Goal: Task Accomplishment & Management: Use online tool/utility

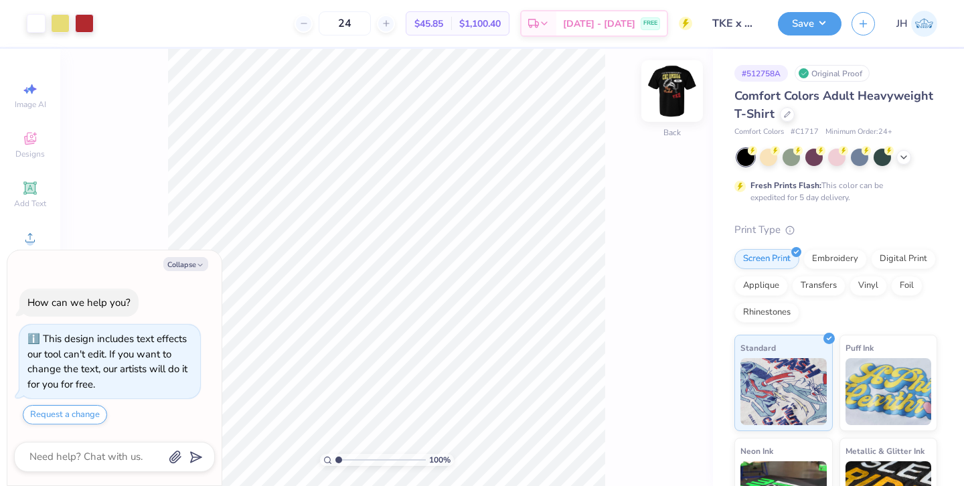
click at [672, 85] on img at bounding box center [673, 91] width 54 height 54
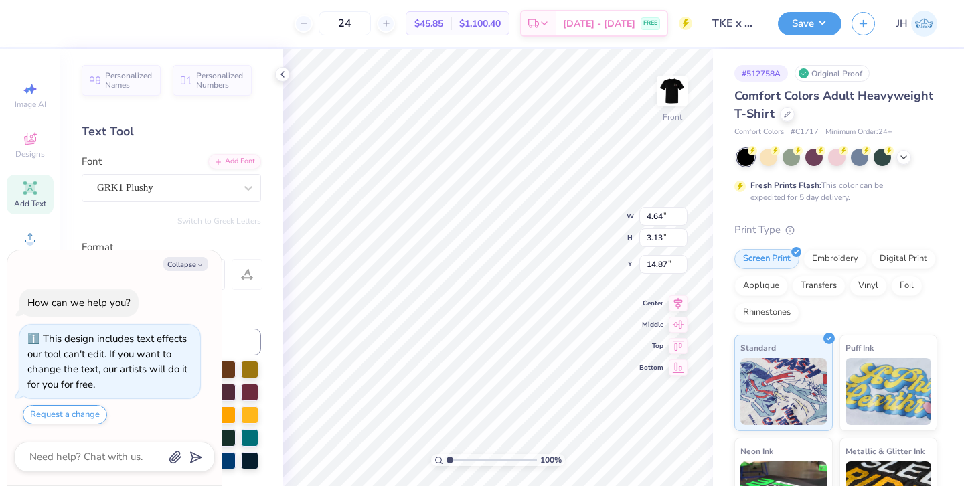
type textarea "x"
type input "4.56"
type input "2.73"
type input "15.08"
click at [183, 263] on button "Collapse" at bounding box center [185, 264] width 45 height 14
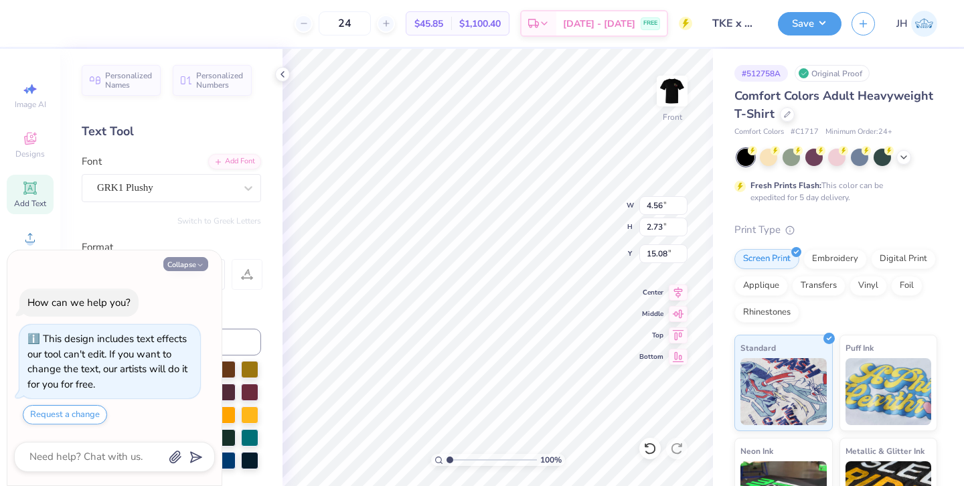
type textarea "x"
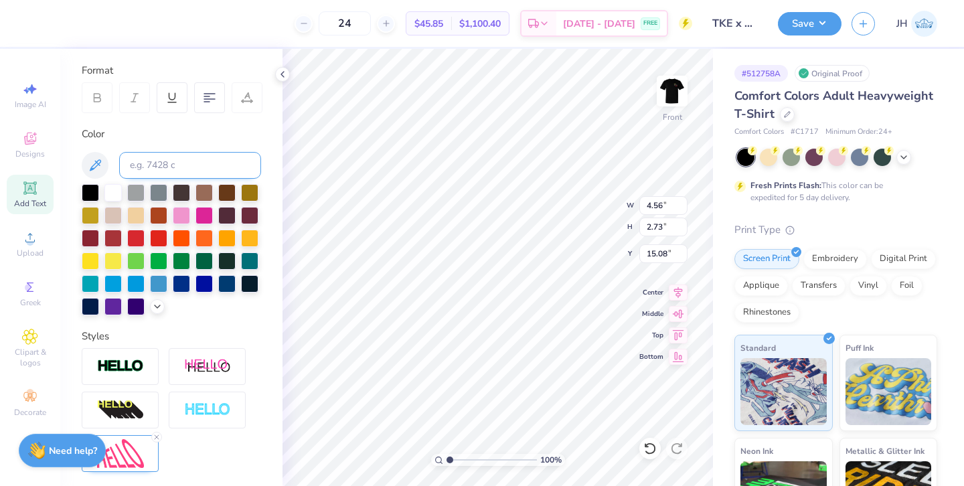
scroll to position [292, 0]
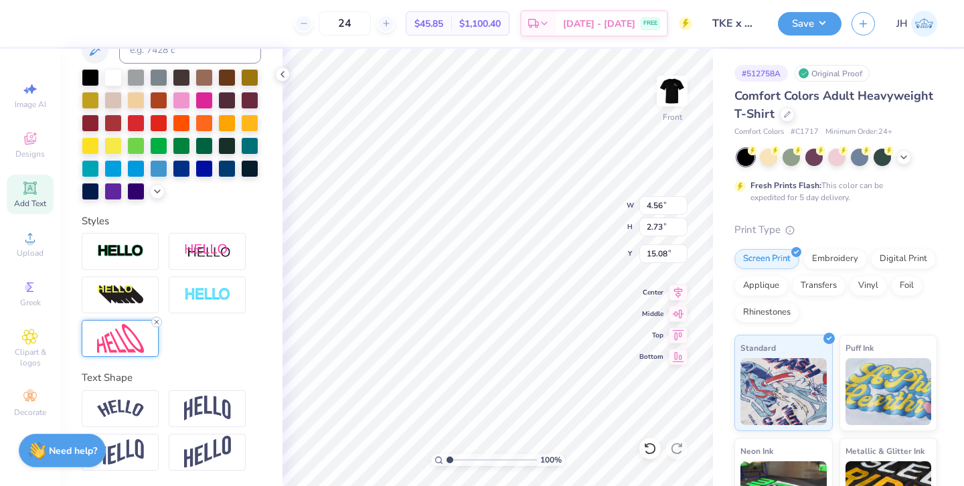
click at [157, 322] on line at bounding box center [157, 322] width 4 height 4
type input "4.55"
type input "1.40"
type input "15.76"
type input "4.52"
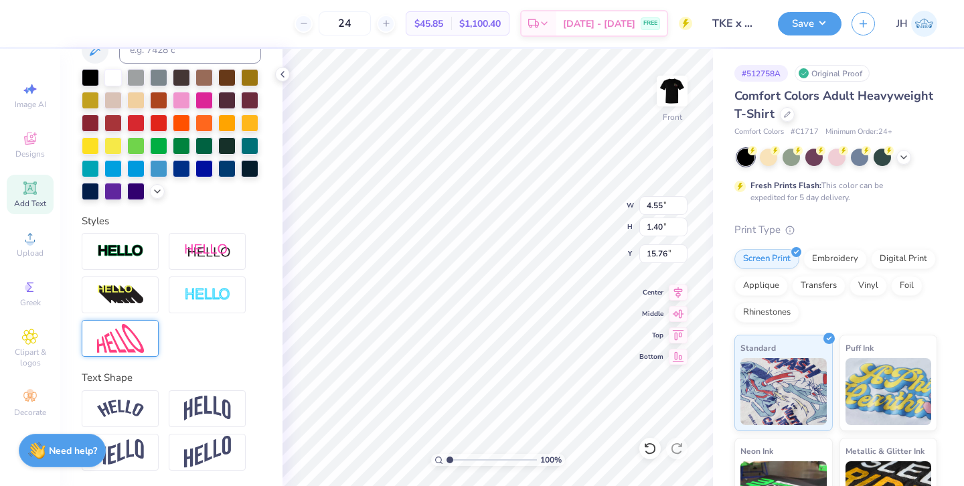
type input "1.30"
type input "15.81"
type input "5.50"
type input "1.58"
type input "6.43"
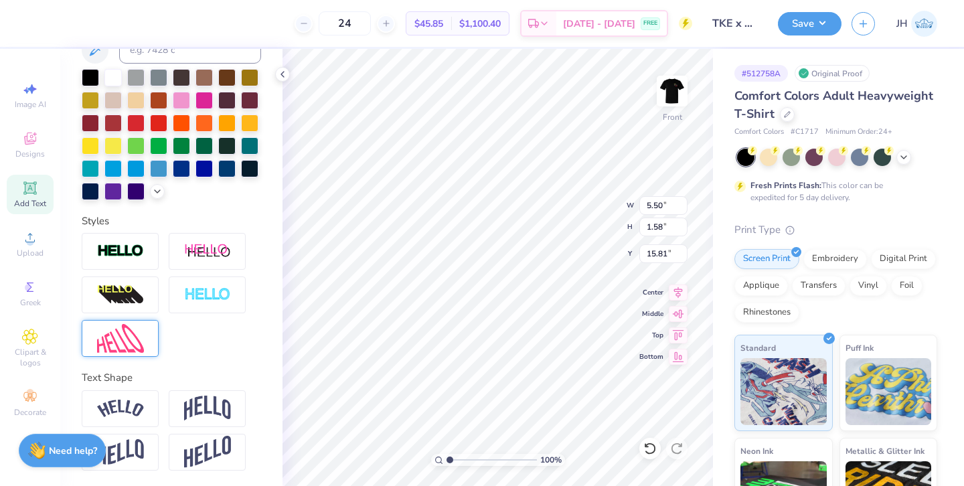
type input "1.85"
type input "15.54"
type input "15.18"
click at [283, 72] on polyline at bounding box center [282, 74] width 3 height 5
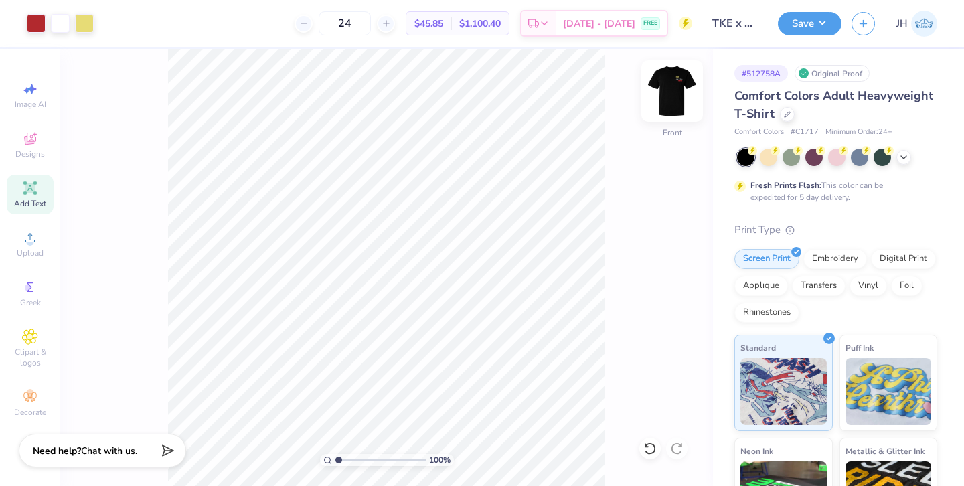
click at [676, 98] on img at bounding box center [673, 91] width 54 height 54
click at [676, 98] on img at bounding box center [672, 91] width 27 height 27
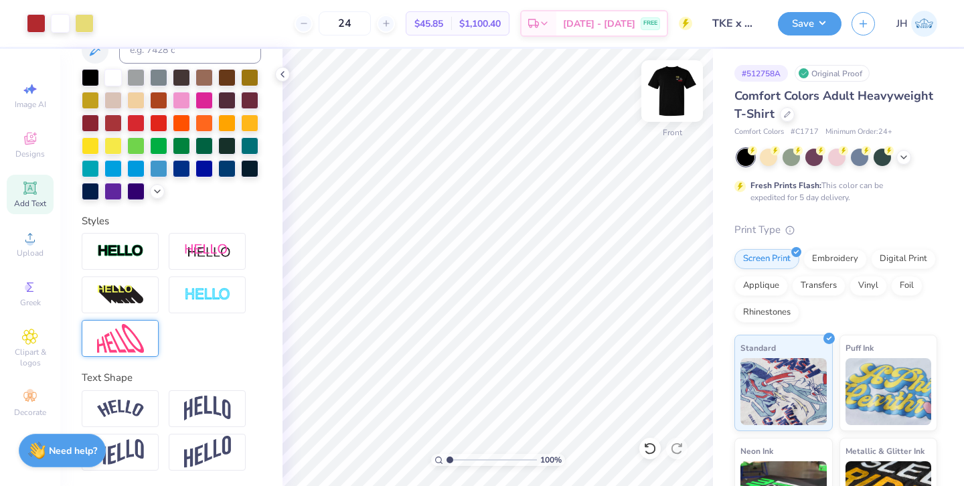
click at [684, 88] on img at bounding box center [673, 91] width 54 height 54
click at [674, 90] on img at bounding box center [673, 91] width 54 height 54
click at [790, 23] on button "Save" at bounding box center [810, 21] width 64 height 23
click at [391, 25] on icon at bounding box center [386, 23] width 9 height 9
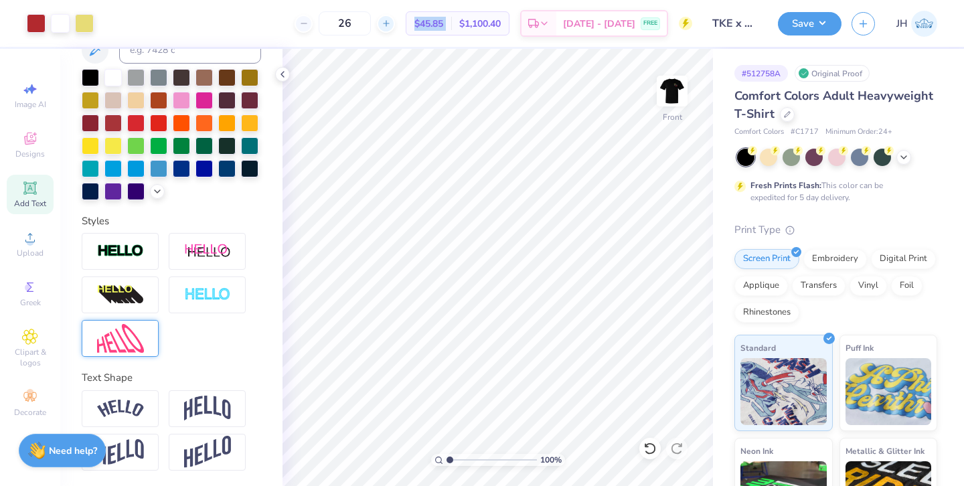
click at [391, 25] on icon at bounding box center [386, 23] width 9 height 9
click at [371, 21] on input "27" at bounding box center [345, 23] width 52 height 24
type input "2"
type input "5"
type input "6"
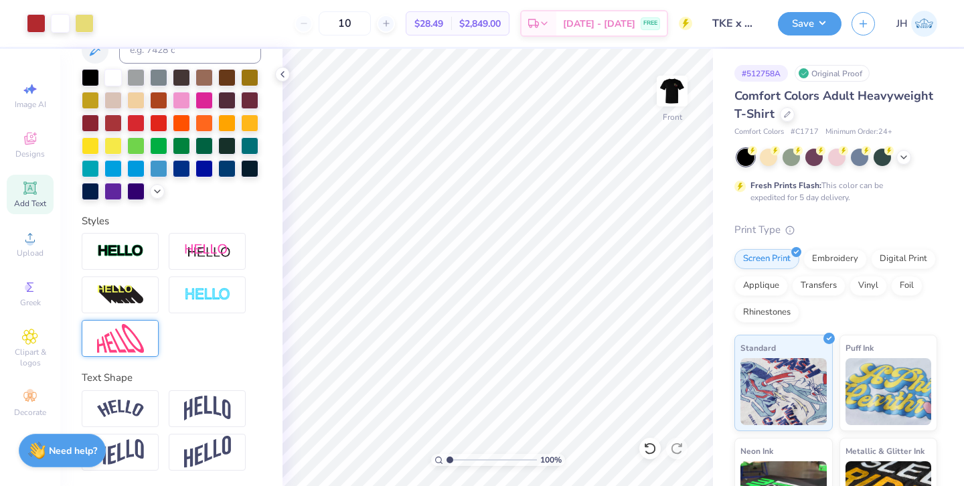
type input "1"
click at [453, 54] on line at bounding box center [451, 54] width 5 height 5
click at [53, 24] on div at bounding box center [60, 22] width 19 height 19
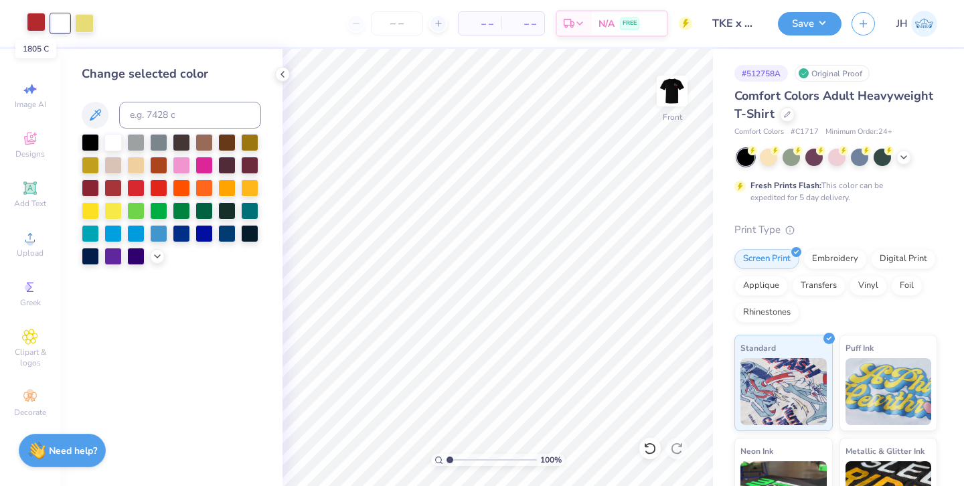
click at [33, 21] on div at bounding box center [36, 22] width 19 height 19
click at [84, 22] on div at bounding box center [84, 22] width 19 height 19
click at [55, 23] on div at bounding box center [60, 22] width 19 height 19
click at [29, 23] on div at bounding box center [36, 22] width 19 height 19
click at [678, 90] on img at bounding box center [673, 91] width 54 height 54
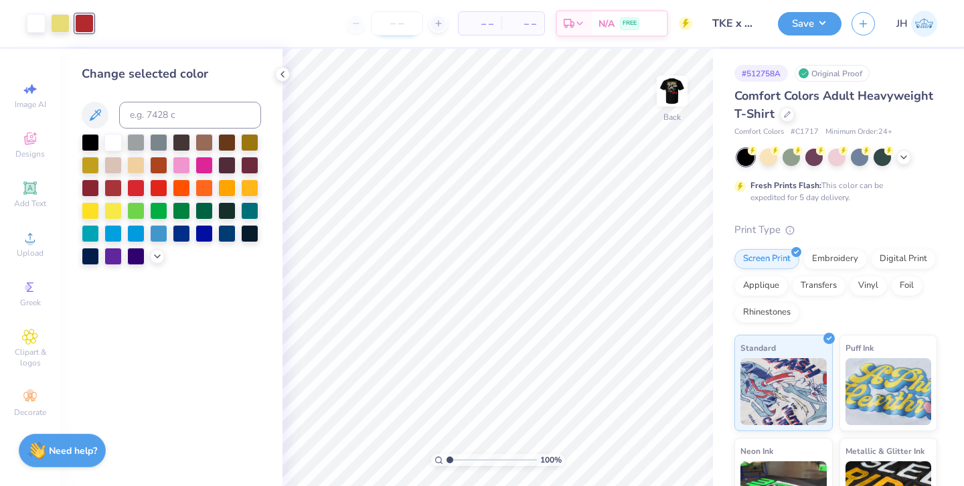
click at [417, 18] on input "number" at bounding box center [397, 23] width 52 height 24
click at [621, 25] on div "FREE" at bounding box center [629, 25] width 19 height 13
click at [413, 24] on input "number" at bounding box center [397, 23] width 52 height 24
click at [814, 23] on button "Save" at bounding box center [810, 21] width 64 height 23
type input "0"
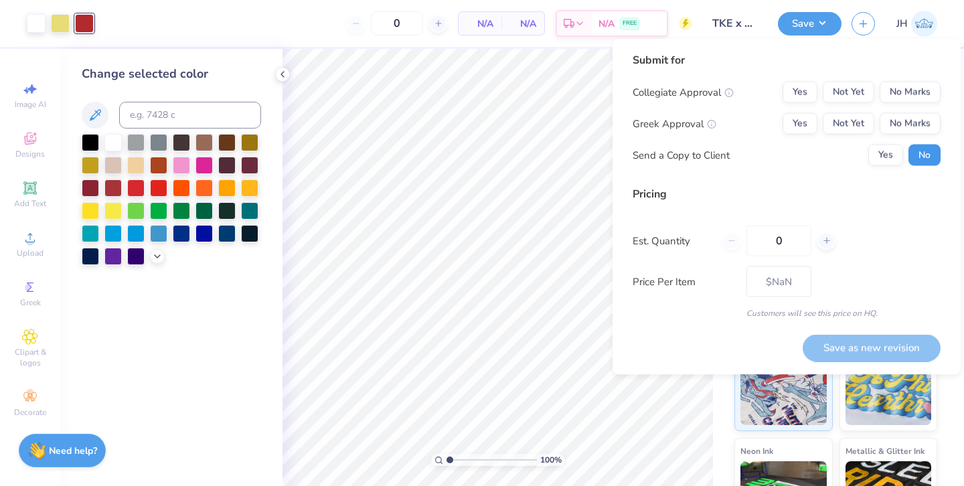
click at [914, 157] on button "No" at bounding box center [925, 155] width 32 height 21
click at [812, 129] on button "Yes" at bounding box center [800, 123] width 35 height 21
click at [806, 85] on button "Yes" at bounding box center [800, 92] width 35 height 21
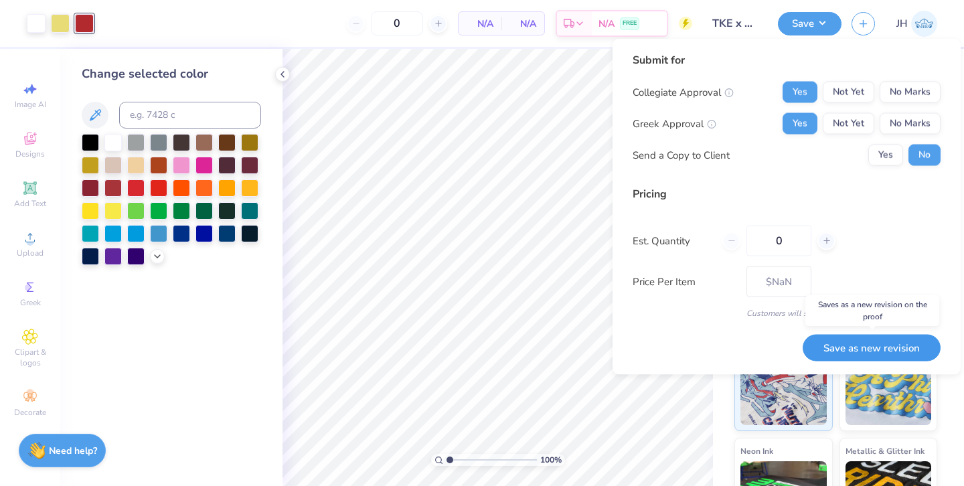
click at [860, 350] on button "Save as new revision" at bounding box center [872, 347] width 138 height 27
